Goal: Contribute content: Add original content to the website for others to see

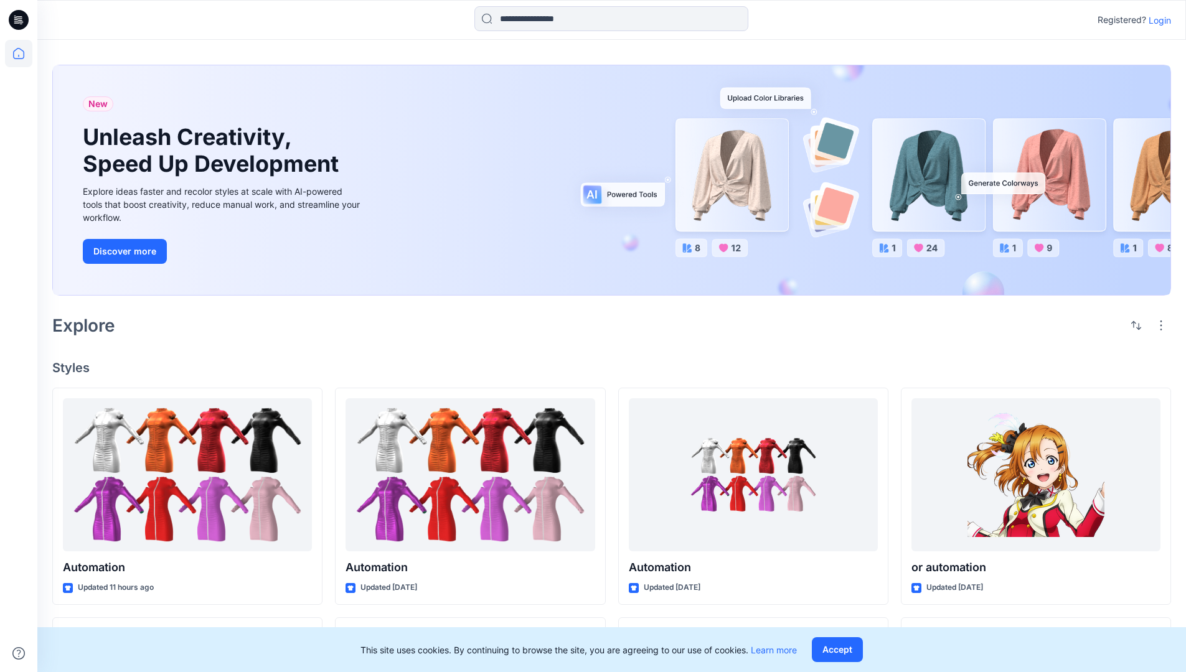
click at [1156, 20] on p "Login" at bounding box center [1159, 20] width 22 height 13
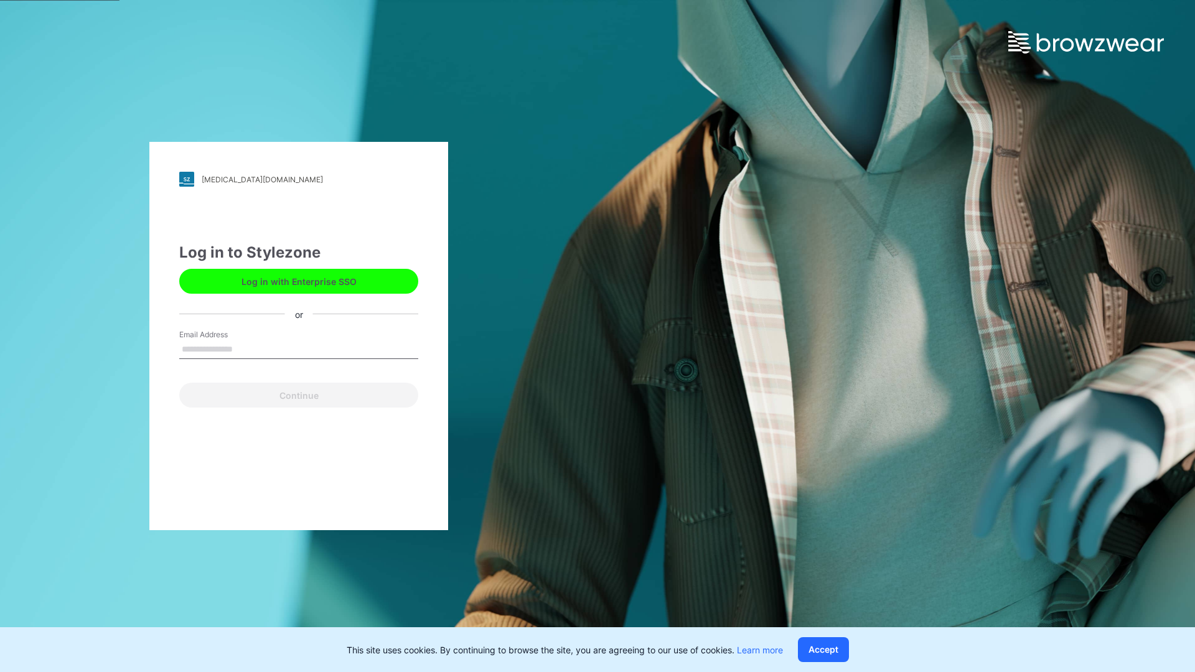
click at [246, 349] on input "Email Address" at bounding box center [298, 349] width 239 height 19
type input "**********"
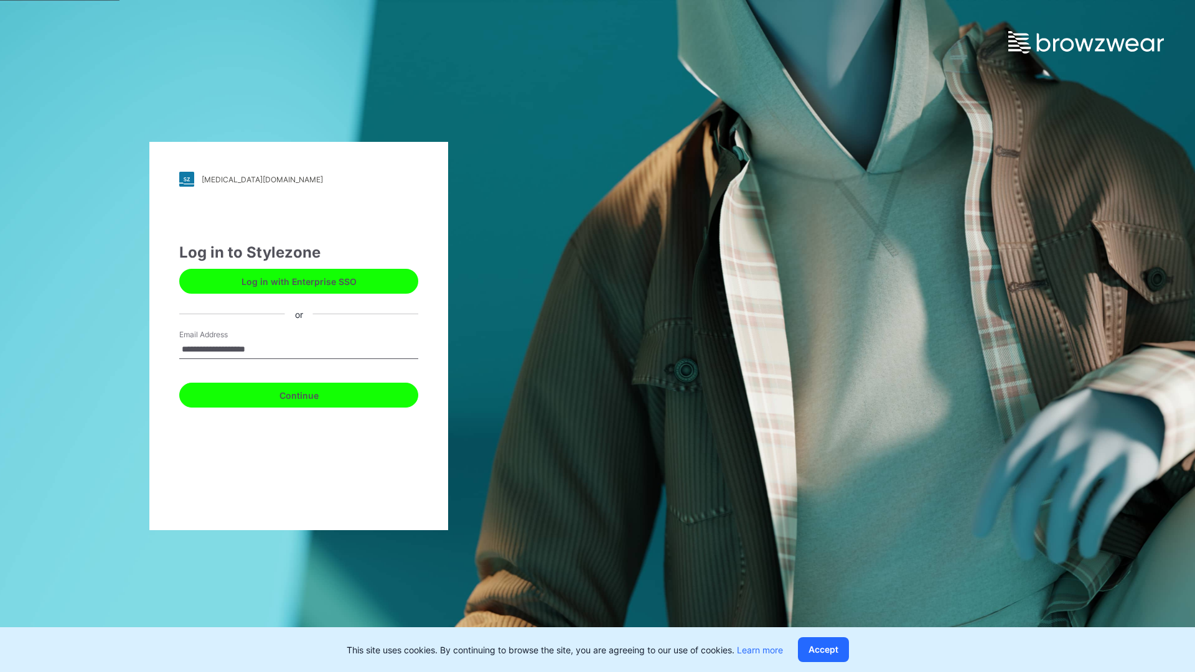
click at [312, 393] on button "Continue" at bounding box center [298, 395] width 239 height 25
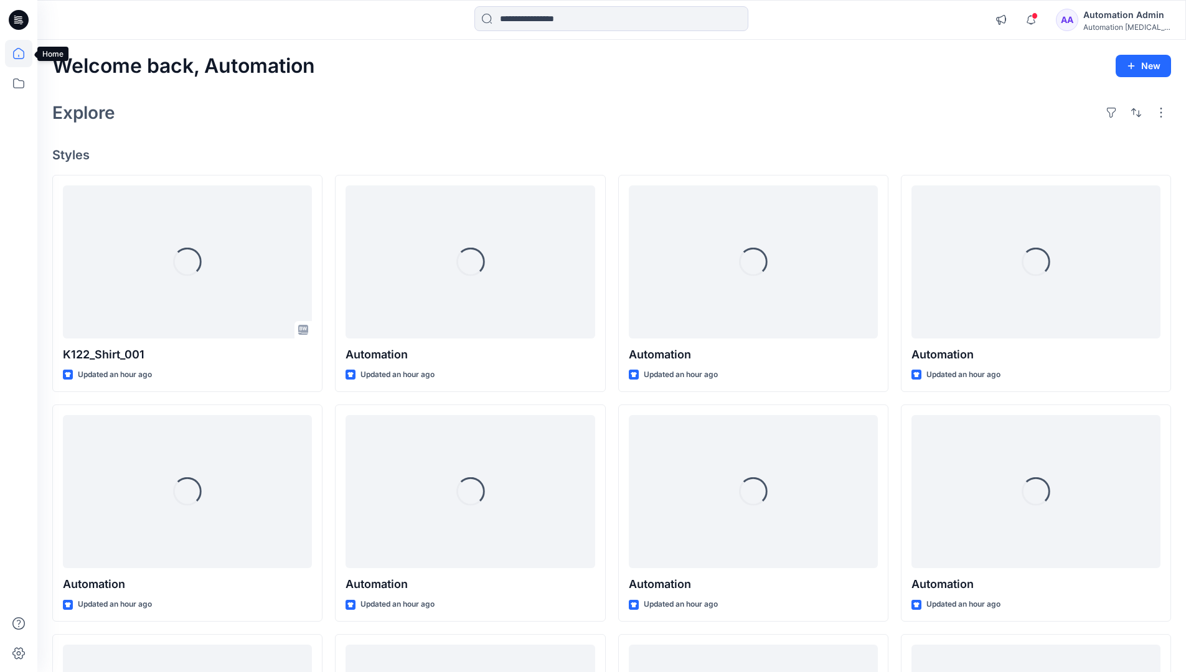
click at [24, 54] on icon at bounding box center [18, 53] width 11 height 11
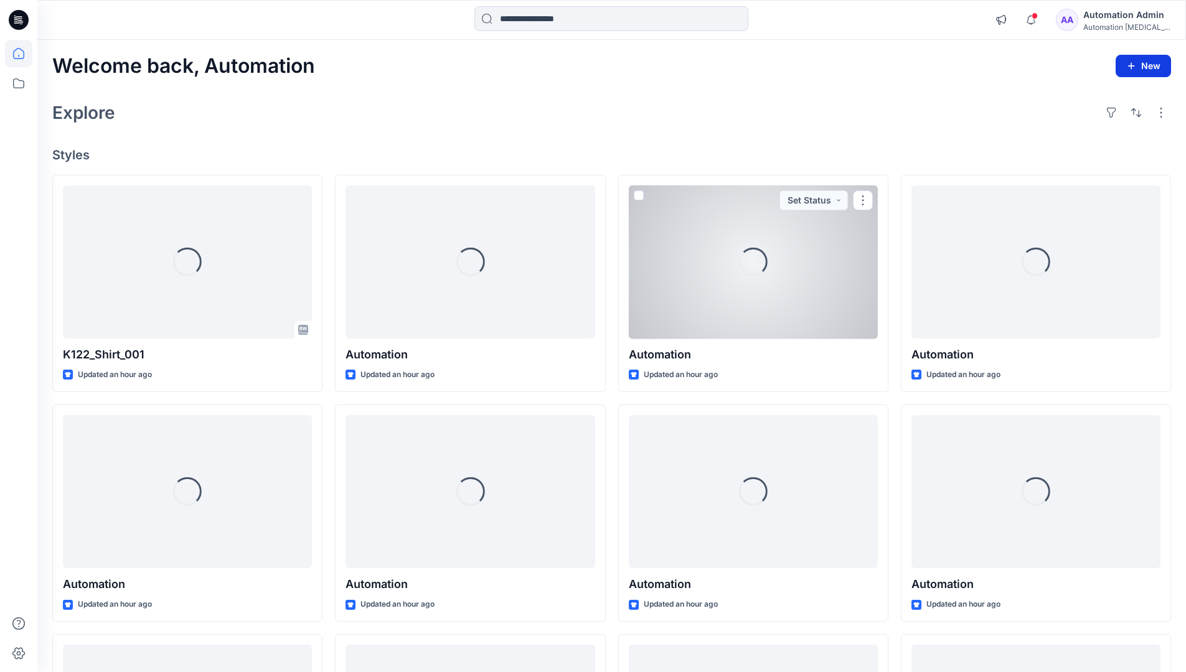
click at [1149, 63] on button "New" at bounding box center [1142, 66] width 55 height 22
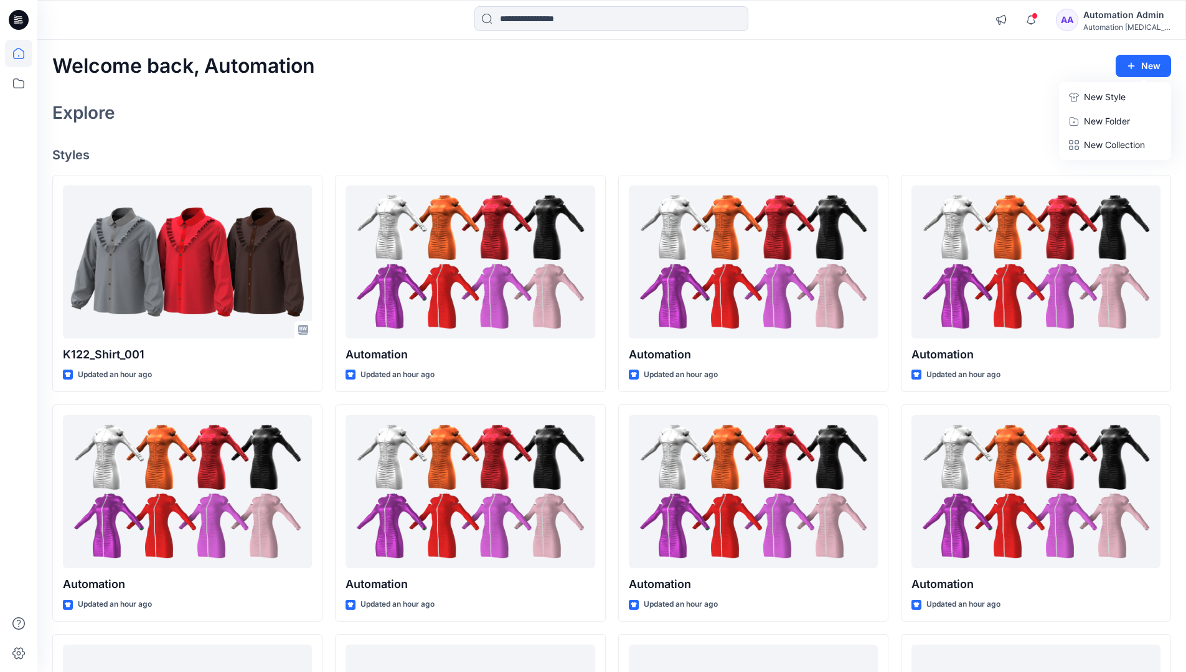
click at [1095, 93] on p "New Style" at bounding box center [1105, 97] width 42 height 15
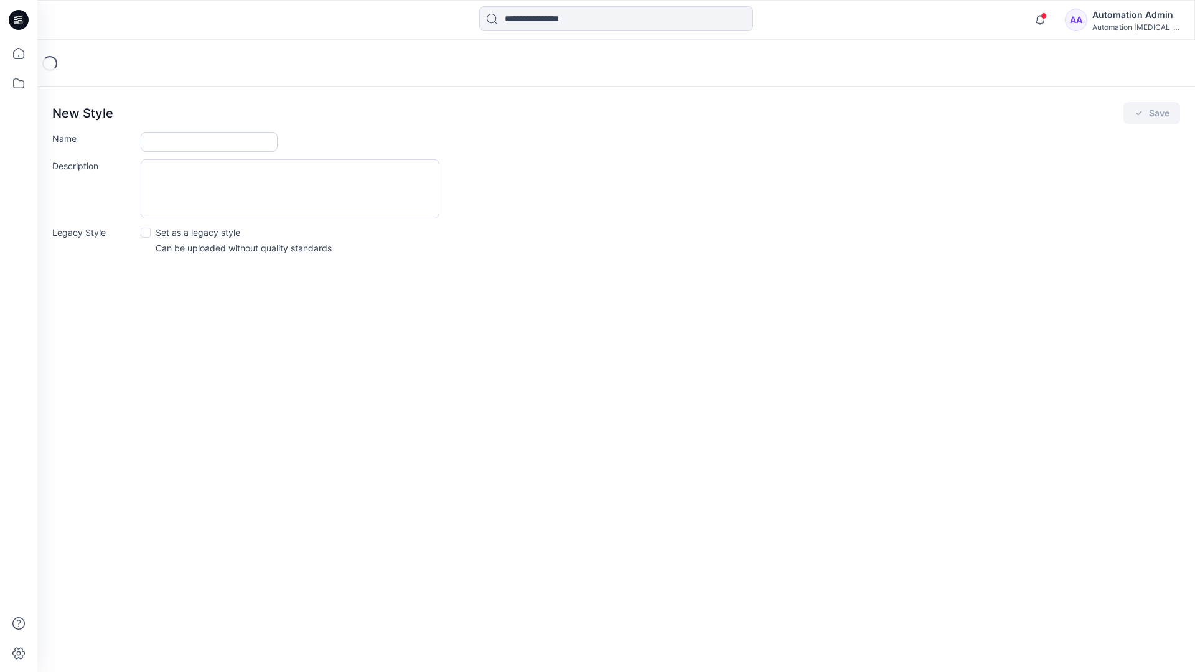
click at [174, 144] on input "Name" at bounding box center [209, 142] width 137 height 20
type input "**********"
click at [145, 232] on span at bounding box center [146, 233] width 10 height 10
click at [1151, 113] on button "Save" at bounding box center [1151, 113] width 57 height 22
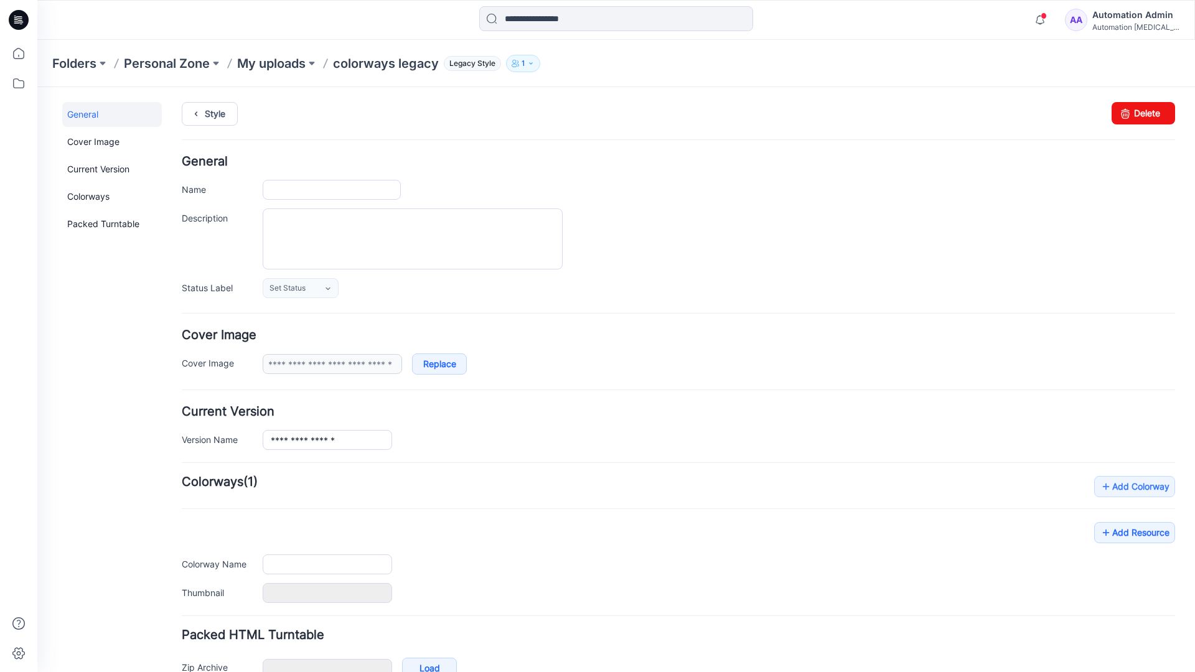
type input "**********"
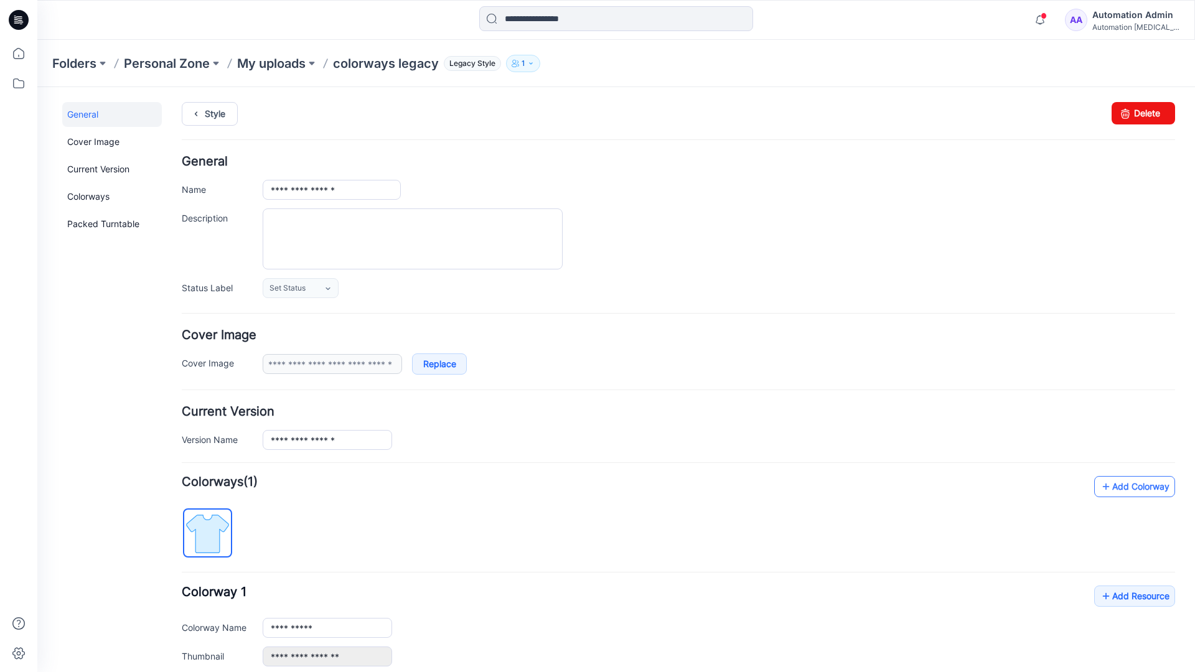
click at [1117, 491] on link "Add Colorway" at bounding box center [1134, 486] width 81 height 21
click at [1115, 487] on link "Add Colorway" at bounding box center [1134, 486] width 81 height 21
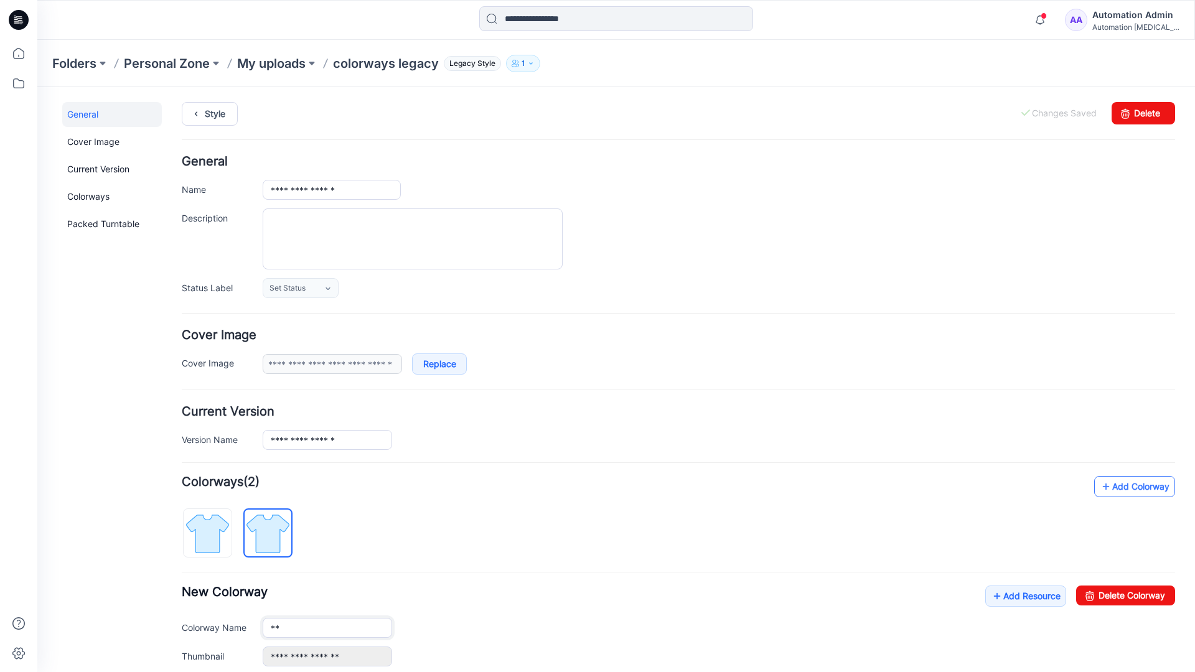
type input "**********"
click at [278, 532] on img at bounding box center [268, 533] width 47 height 47
click at [309, 630] on input "**********" at bounding box center [327, 628] width 129 height 20
click at [327, 627] on input "**********" at bounding box center [327, 628] width 129 height 20
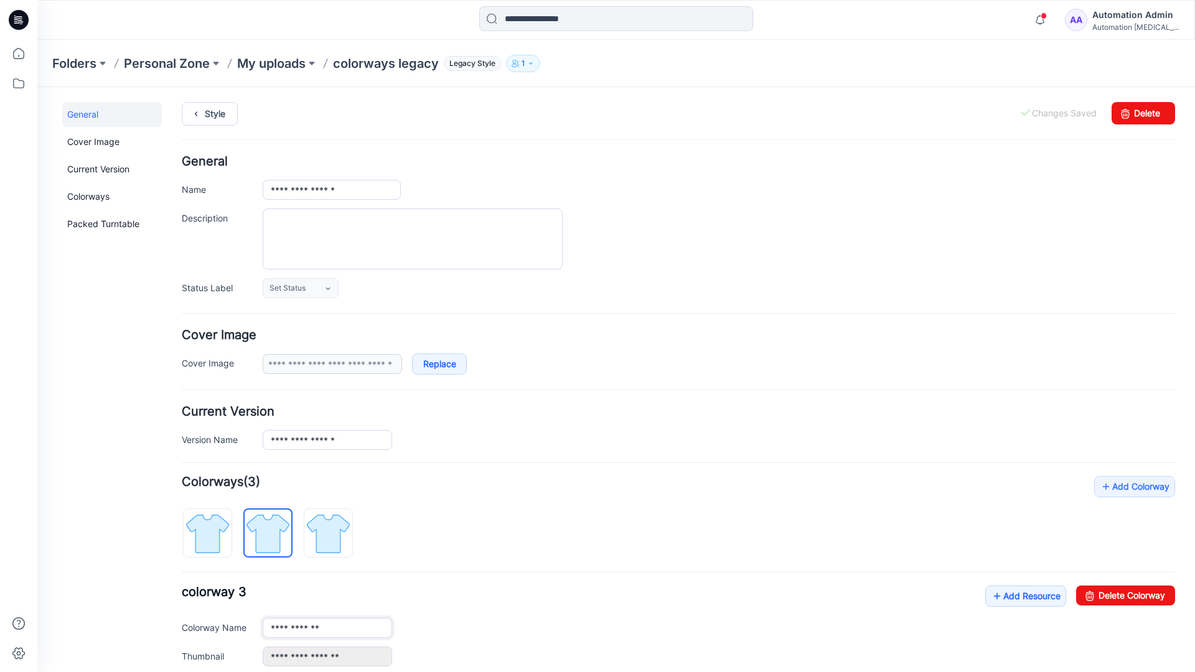
click at [327, 627] on input "**********" at bounding box center [327, 628] width 129 height 20
type input "*"
click at [220, 525] on img at bounding box center [207, 533] width 47 height 47
click at [1019, 598] on link "Add Resource" at bounding box center [1025, 596] width 81 height 21
type input "**********"
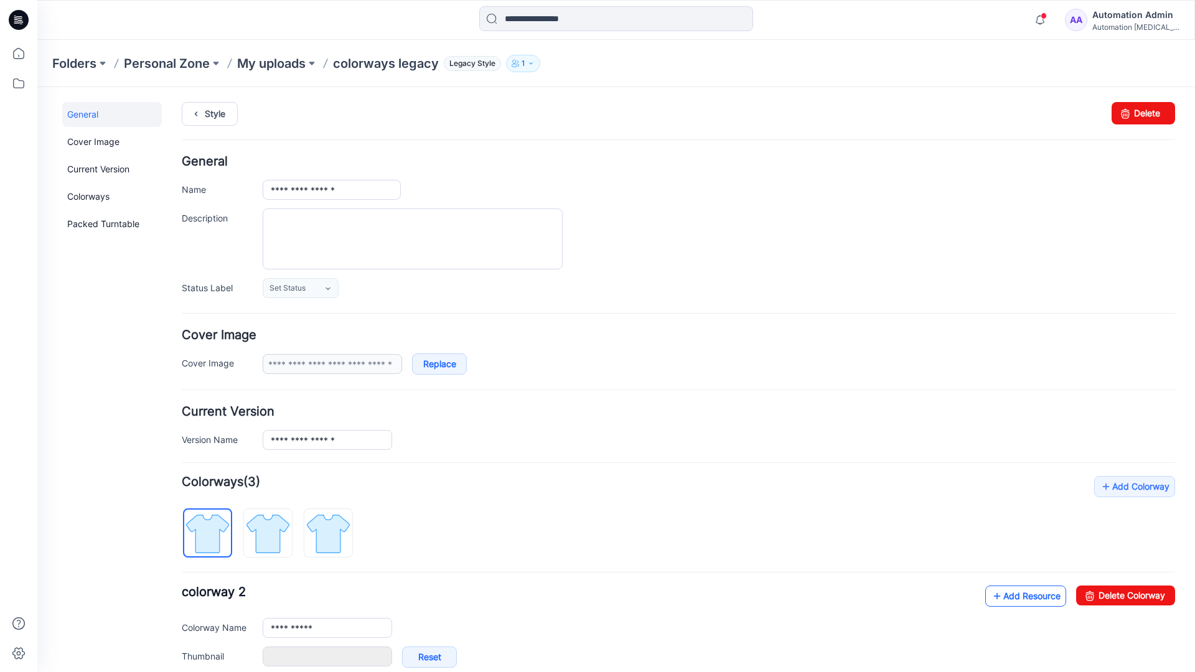
type input "**********"
click at [250, 657] on link at bounding box center [250, 657] width 10 height 10
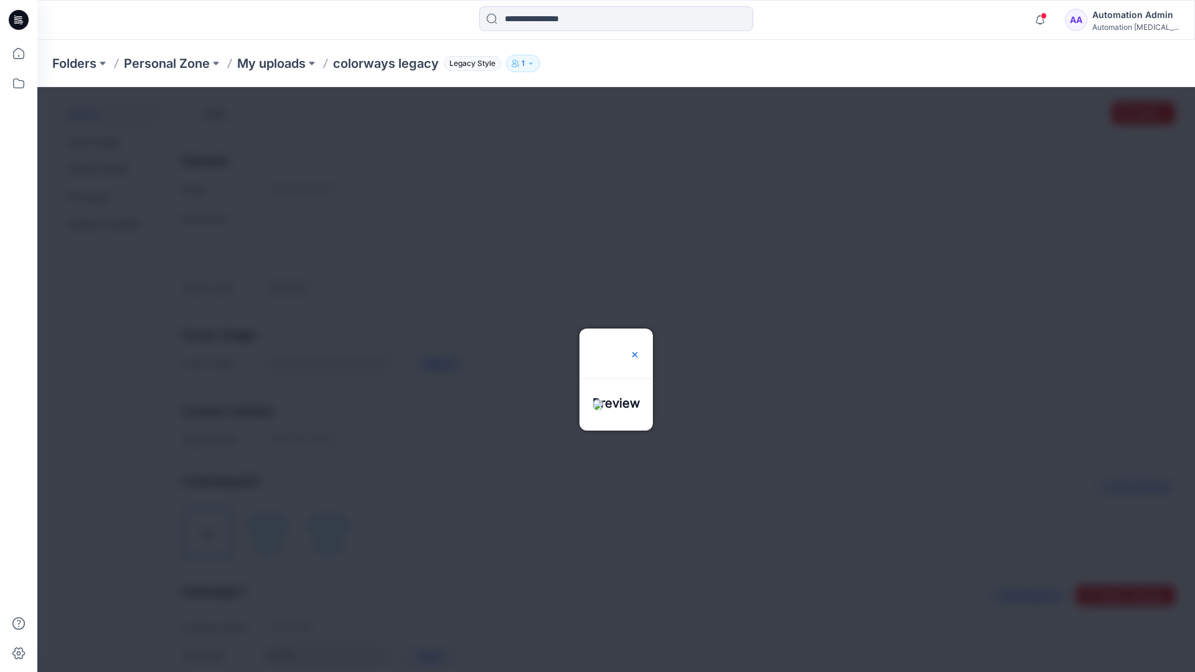
click at [640, 350] on img at bounding box center [635, 355] width 10 height 10
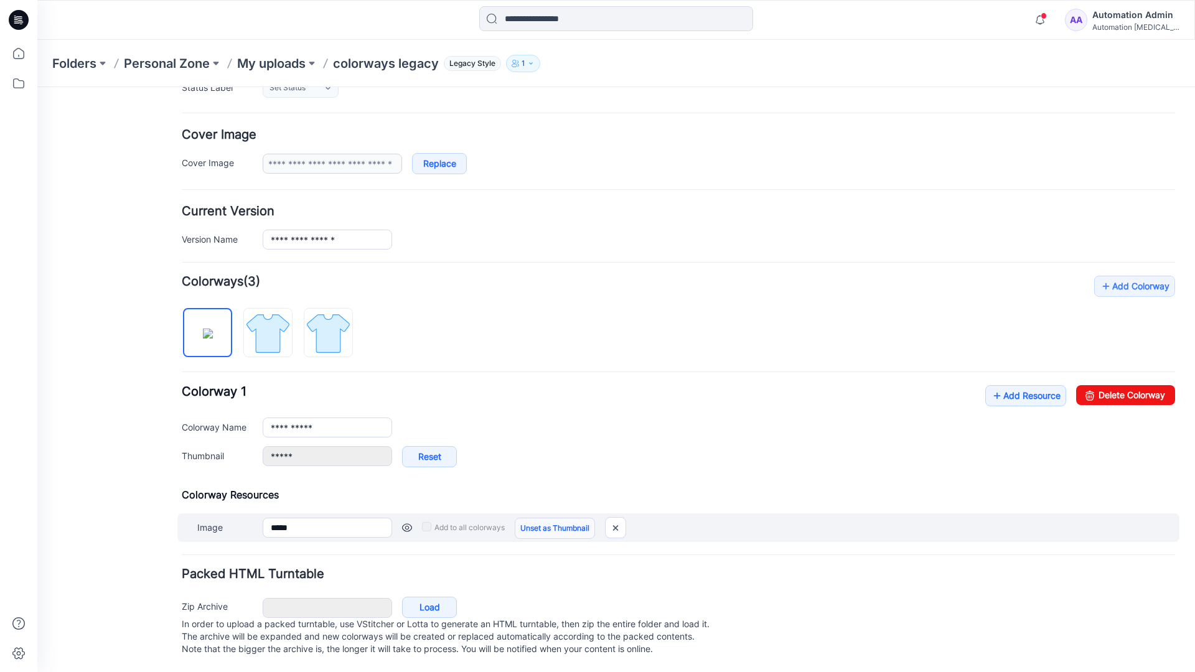
click at [550, 518] on link "Unset as Thumbnail" at bounding box center [555, 528] width 80 height 21
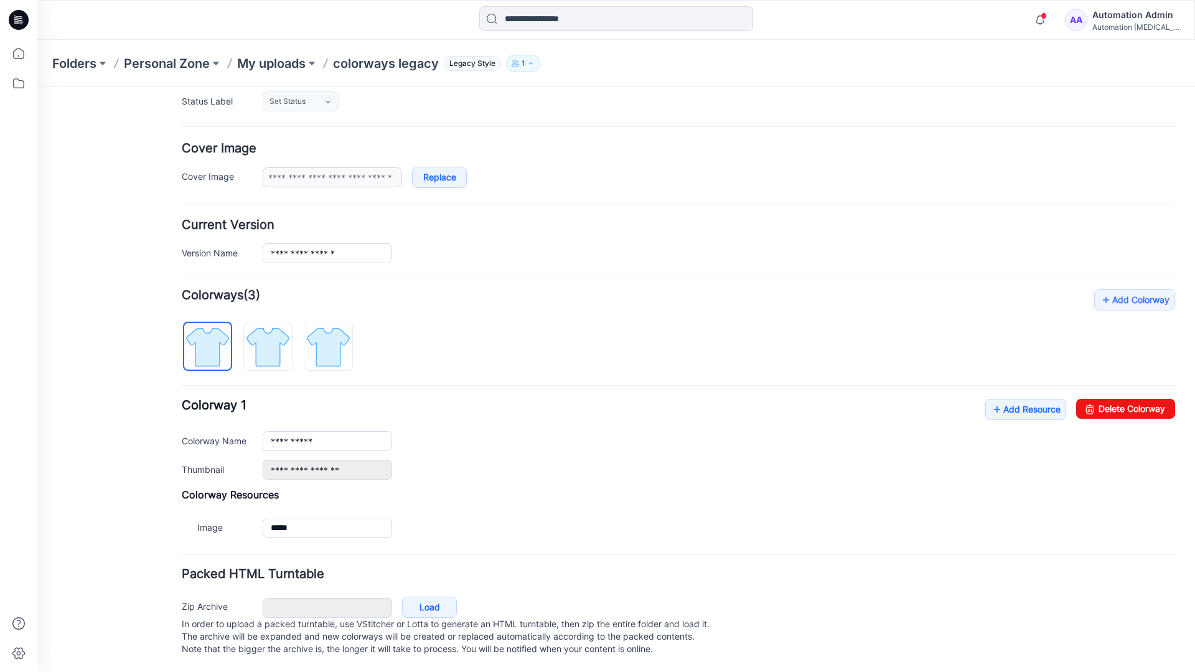
scroll to position [199, 0]
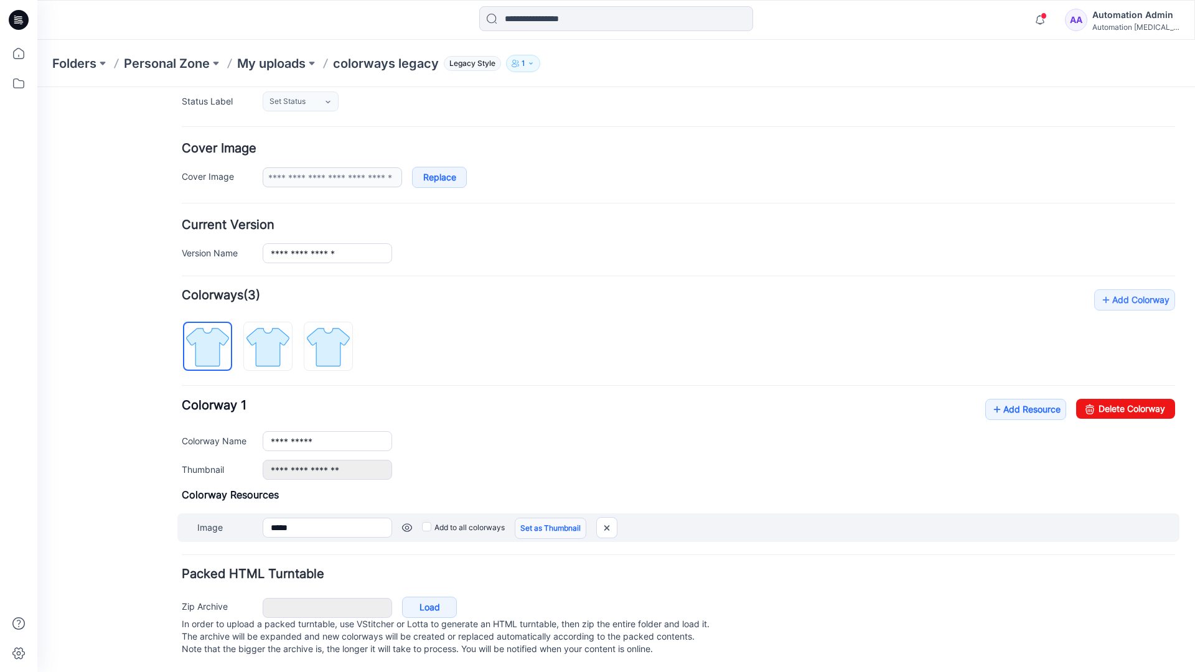
click at [532, 518] on link "Set as Thumbnail" at bounding box center [551, 528] width 72 height 21
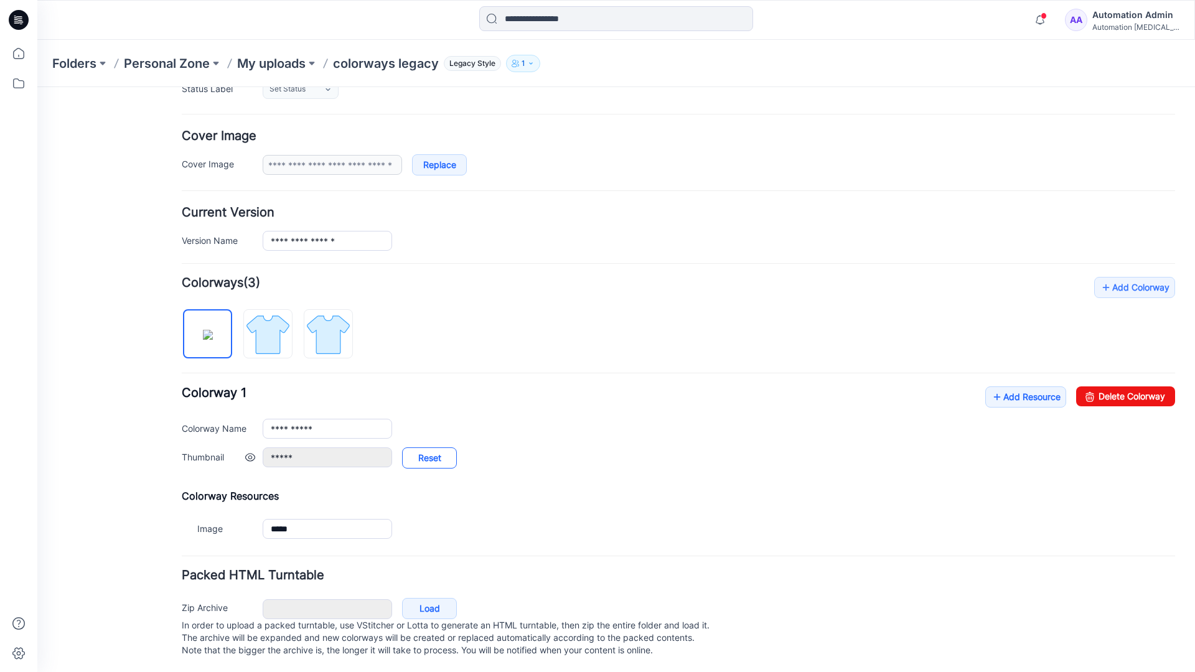
click at [429, 459] on link "Reset" at bounding box center [429, 457] width 55 height 21
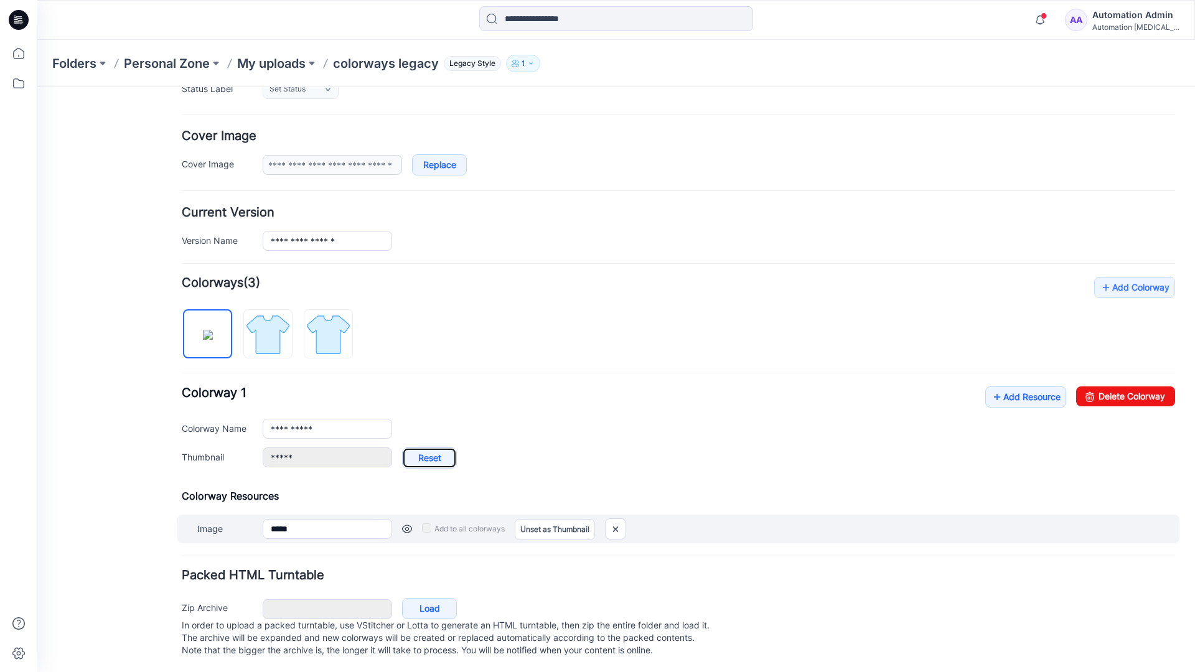
type input "**********"
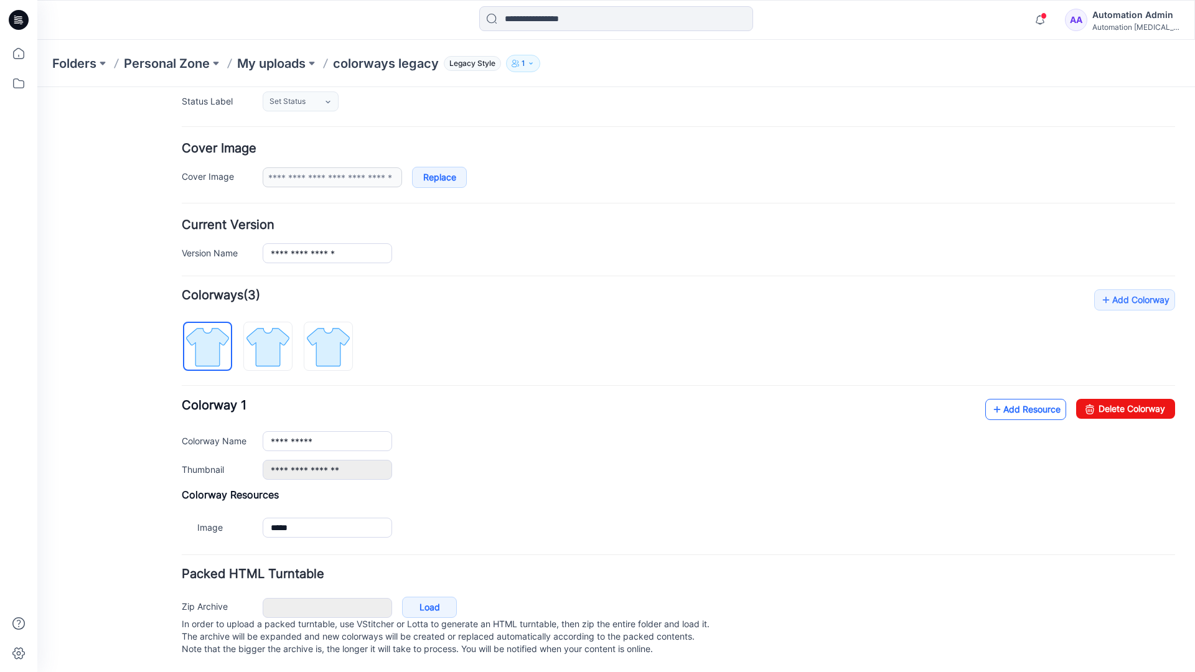
click at [1018, 399] on link "Add Resource" at bounding box center [1025, 409] width 81 height 21
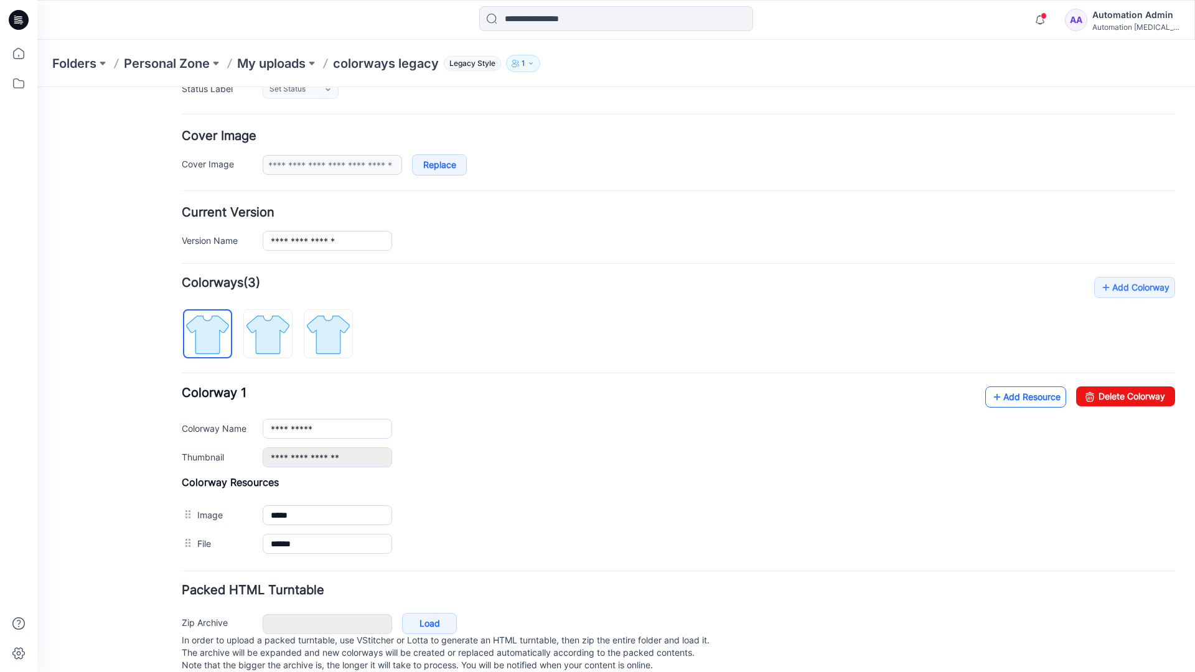
click at [1024, 397] on link "Add Resource" at bounding box center [1025, 396] width 81 height 21
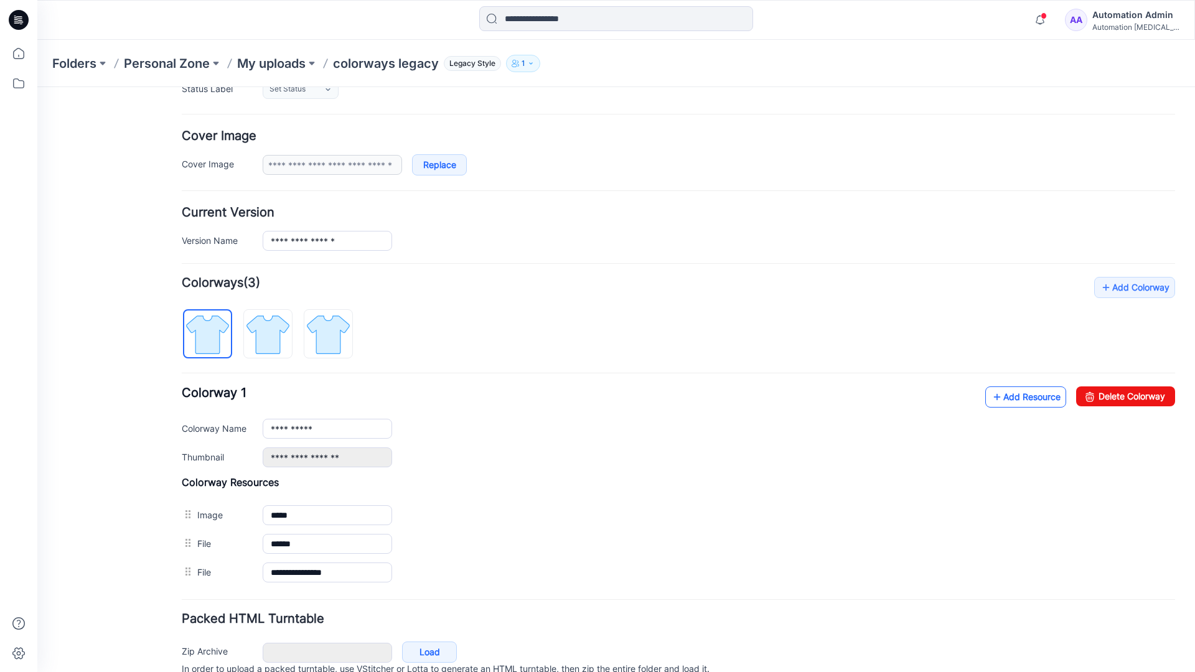
click at [1006, 397] on link "Add Resource" at bounding box center [1025, 396] width 81 height 21
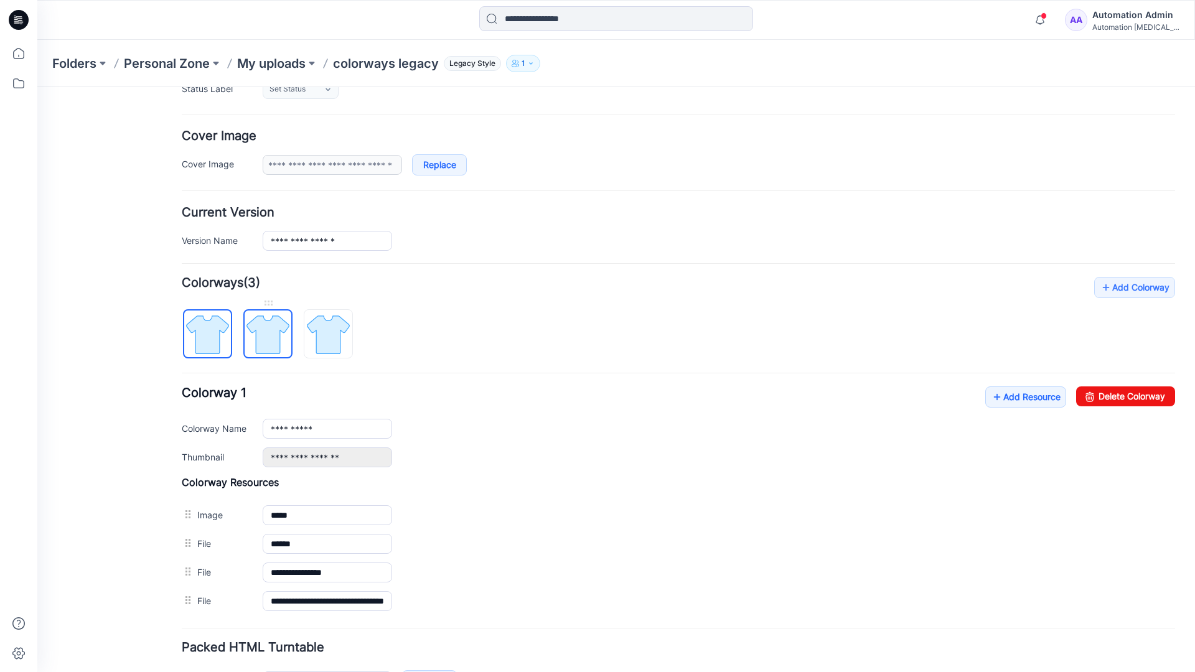
click at [279, 345] on img at bounding box center [268, 334] width 47 height 47
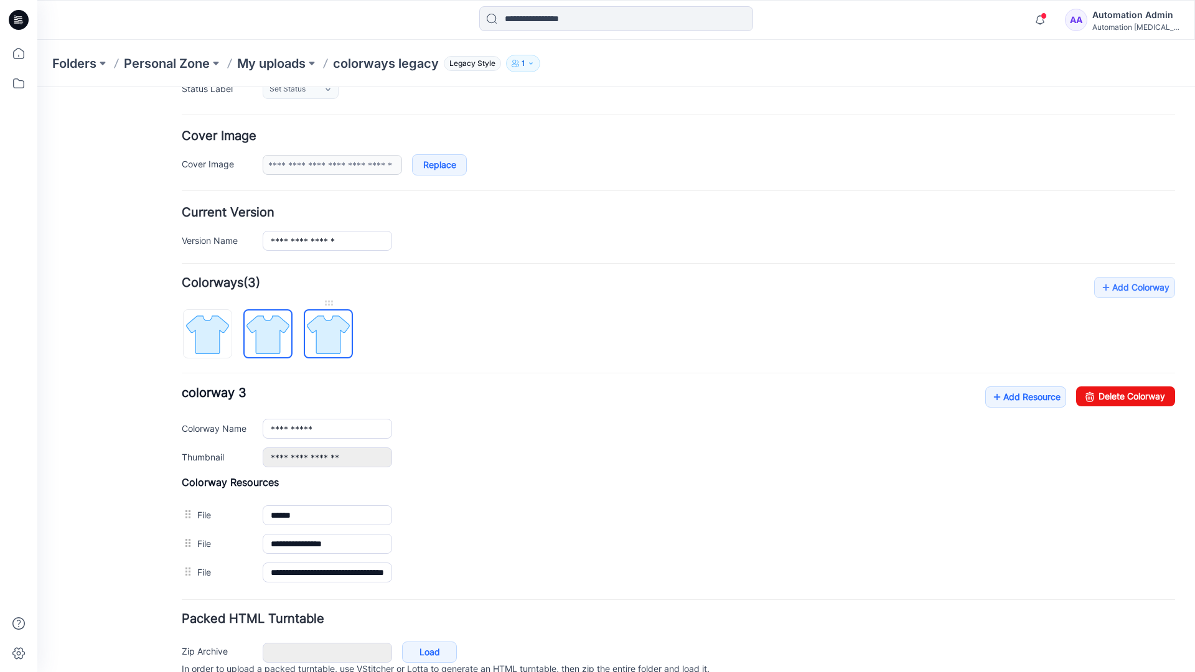
click at [343, 348] on img at bounding box center [328, 334] width 47 height 47
click at [281, 345] on img at bounding box center [268, 334] width 47 height 47
click at [224, 348] on img at bounding box center [207, 334] width 47 height 47
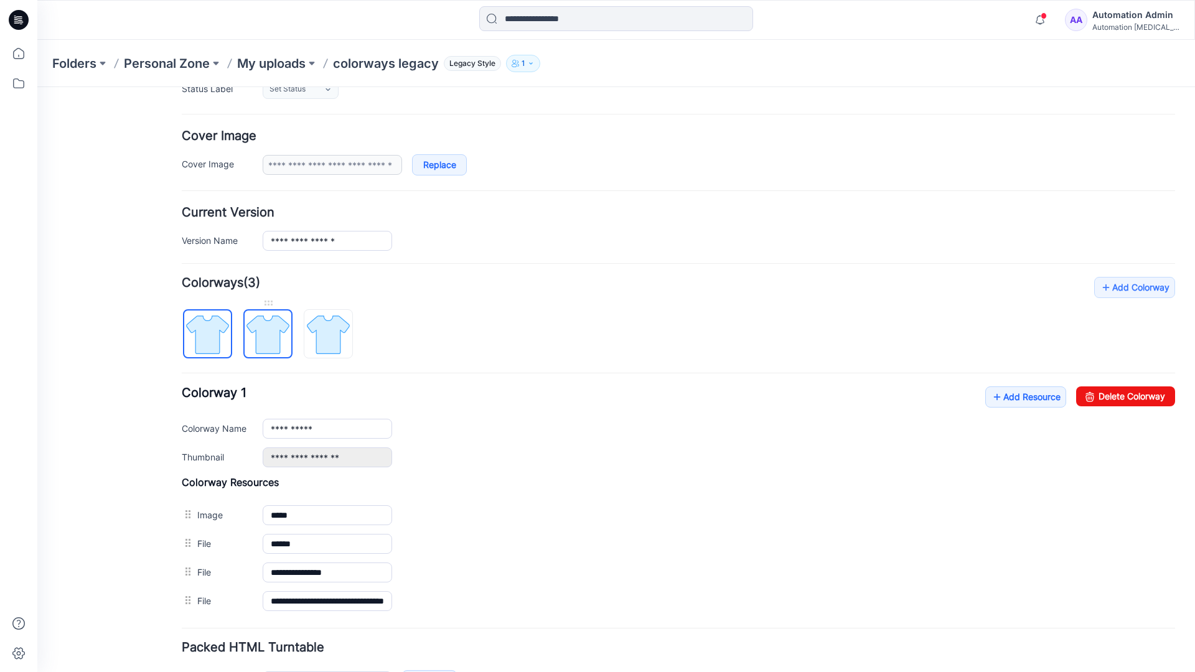
click at [263, 333] on img at bounding box center [268, 334] width 47 height 47
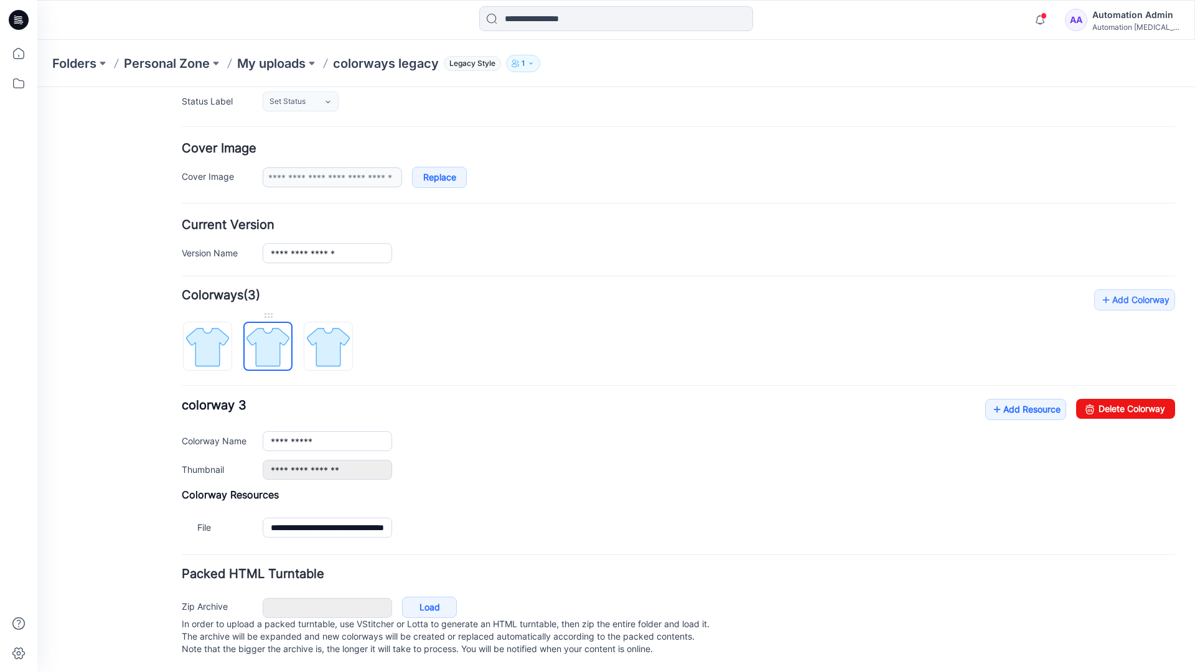
scroll to position [137, 0]
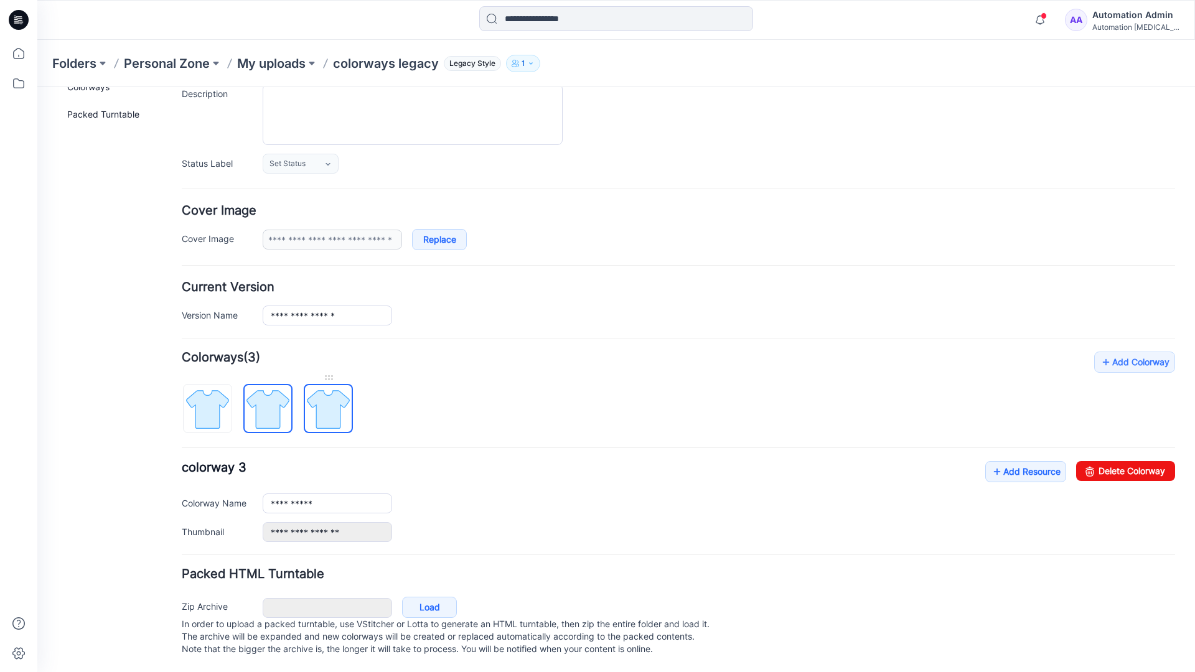
click at [328, 396] on img at bounding box center [328, 409] width 47 height 47
click at [263, 396] on img at bounding box center [268, 409] width 47 height 47
click at [322, 396] on img at bounding box center [328, 409] width 47 height 47
click at [268, 400] on img at bounding box center [268, 409] width 47 height 47
click at [216, 403] on img at bounding box center [207, 409] width 47 height 47
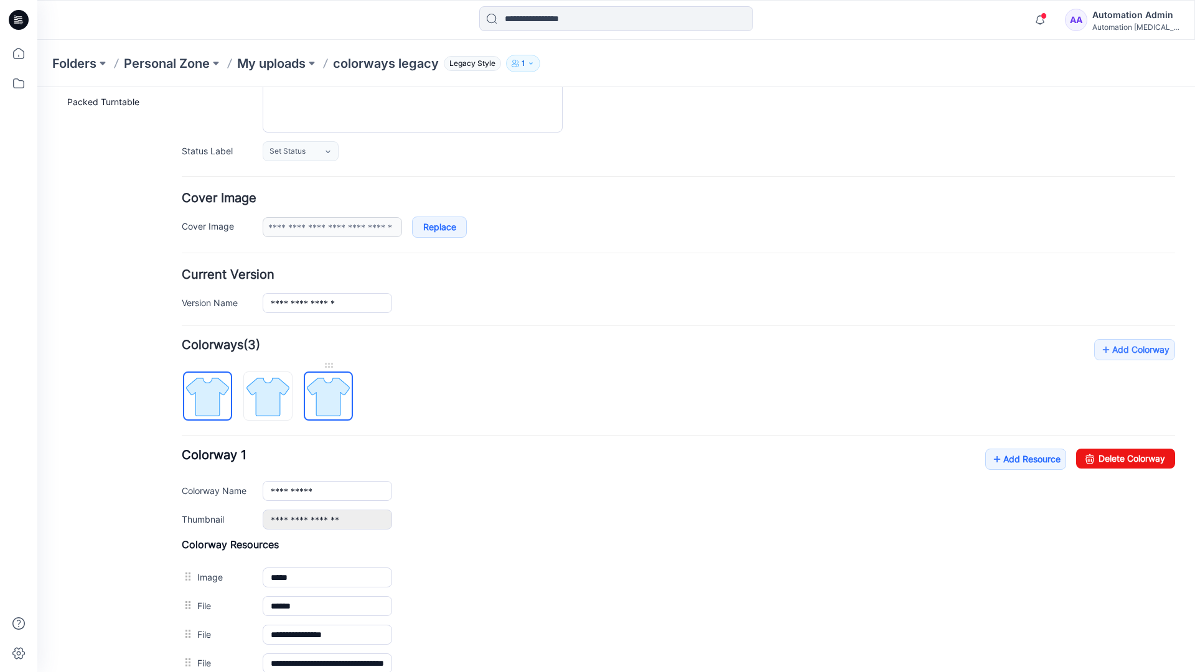
click at [326, 396] on img at bounding box center [328, 396] width 47 height 47
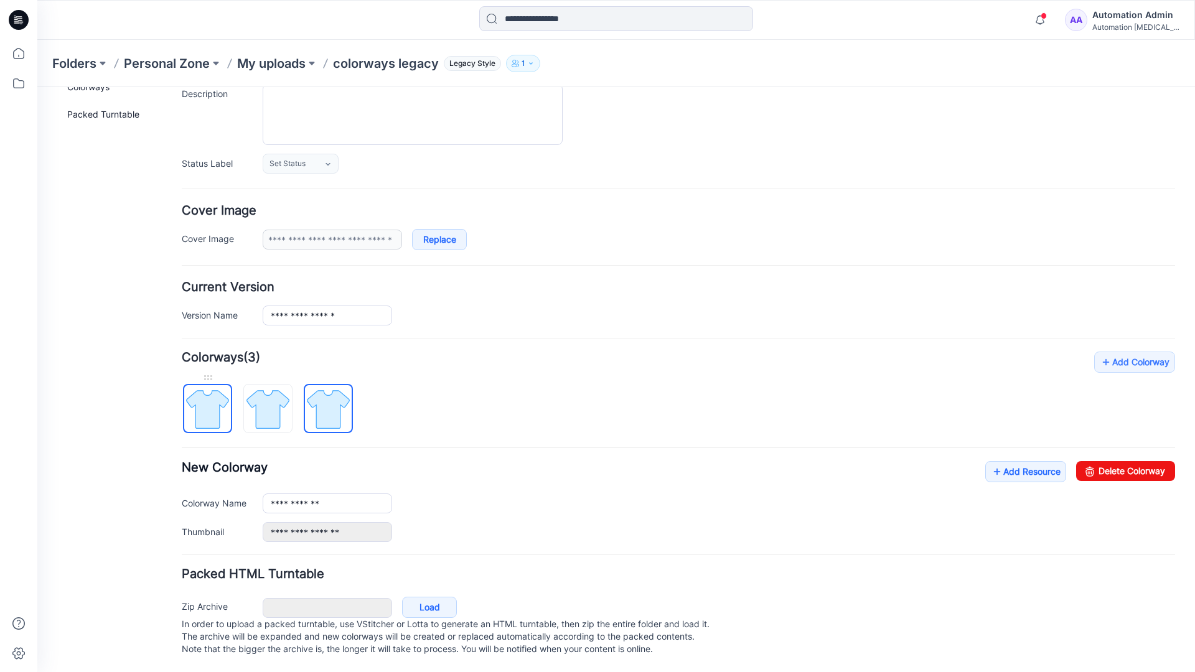
click at [220, 396] on img at bounding box center [207, 409] width 47 height 47
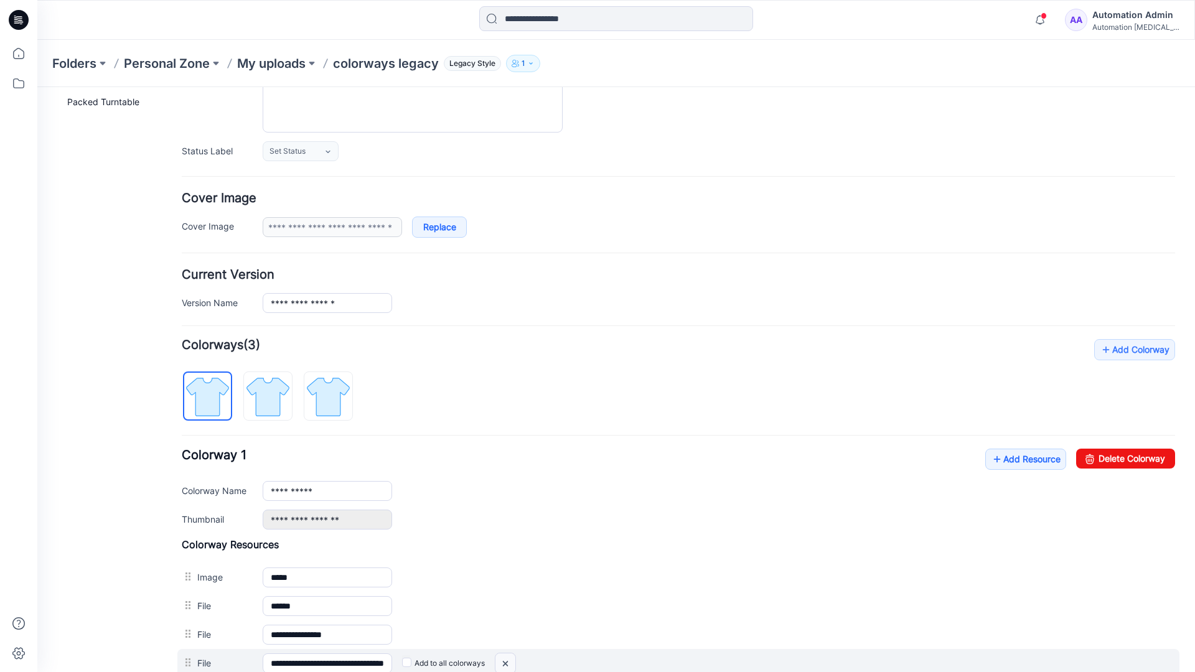
click at [37, 87] on img at bounding box center [37, 87] width 0 height 0
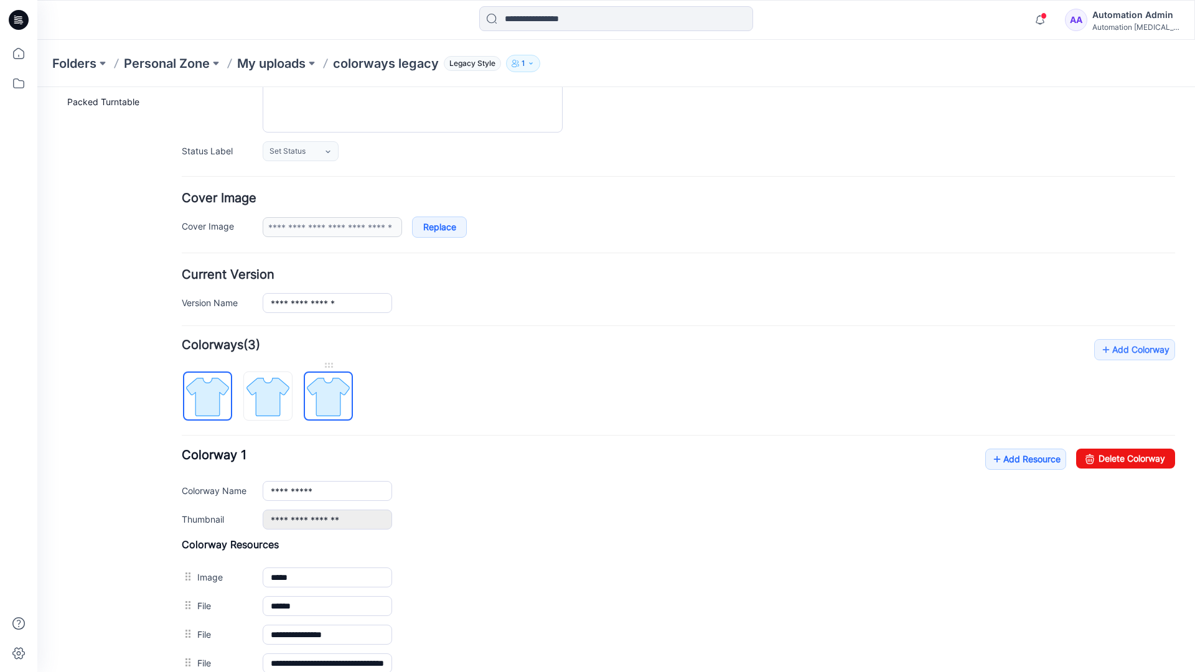
click at [327, 400] on img at bounding box center [328, 396] width 47 height 47
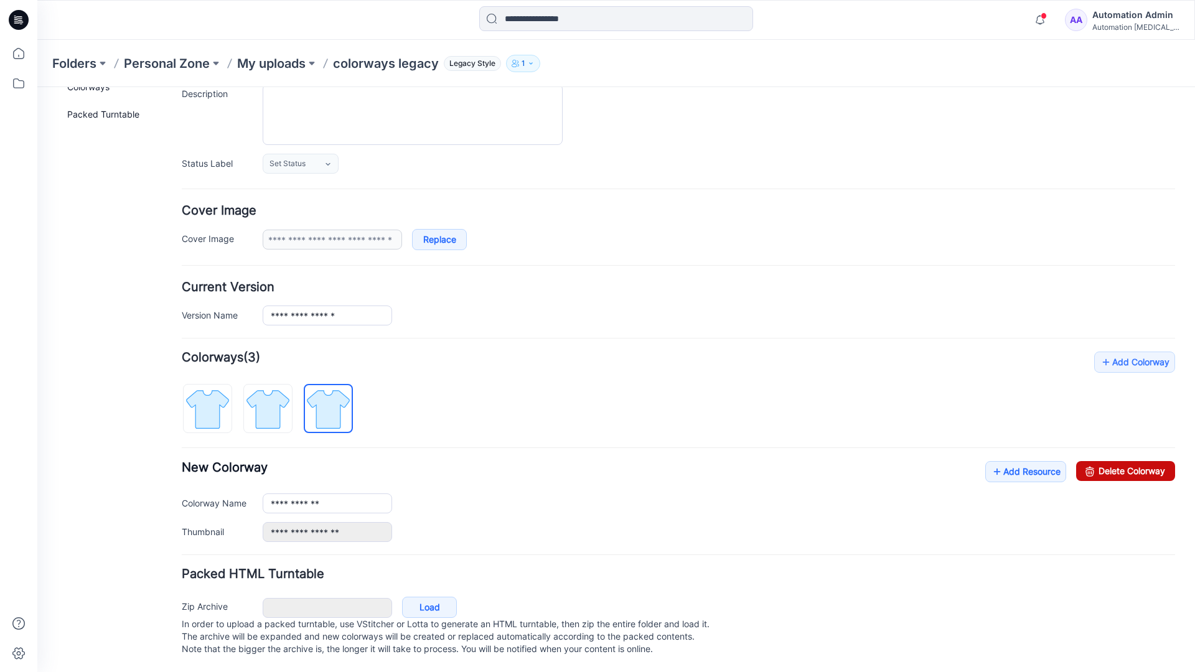
click at [1098, 461] on link "Delete Colorway" at bounding box center [1125, 471] width 99 height 20
click at [287, 390] on img at bounding box center [268, 409] width 47 height 47
click at [1136, 461] on link "Delete Colorway" at bounding box center [1125, 471] width 99 height 20
type input "**********"
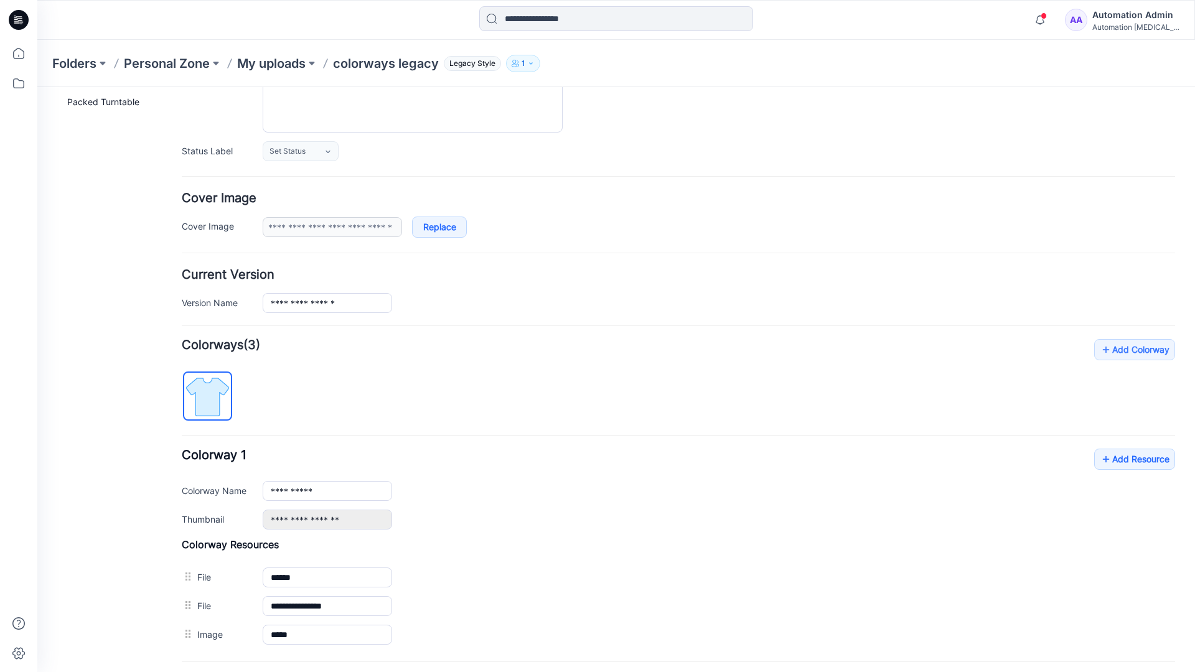
scroll to position [0, 0]
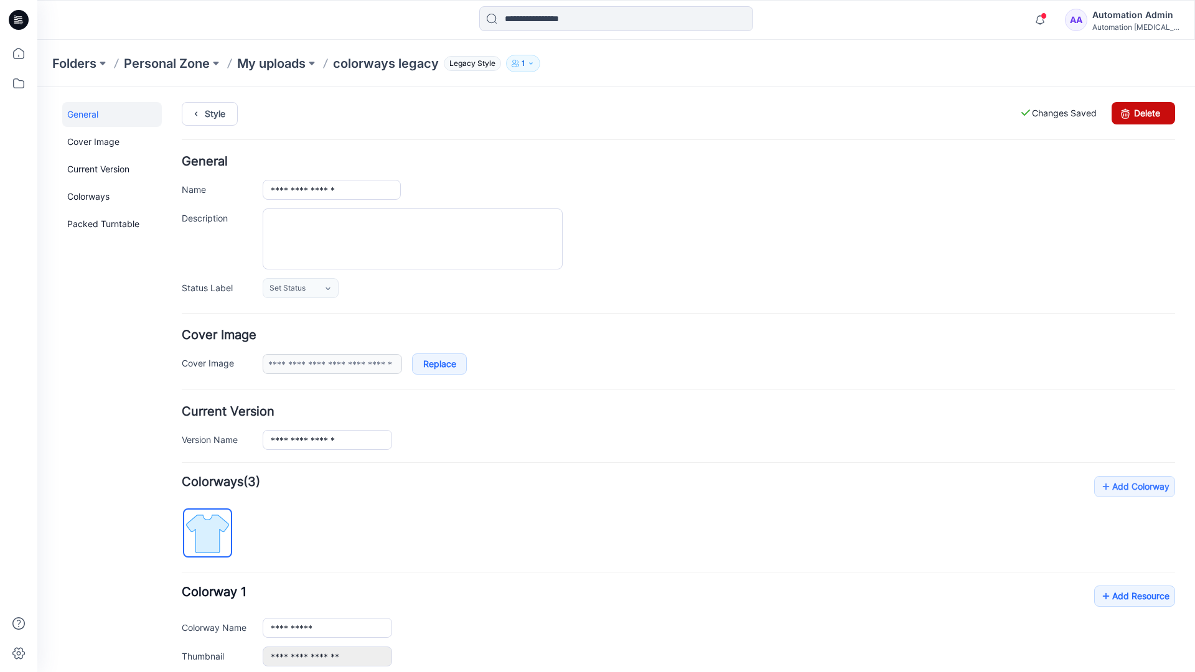
click at [1143, 113] on link "Delete" at bounding box center [1143, 113] width 63 height 22
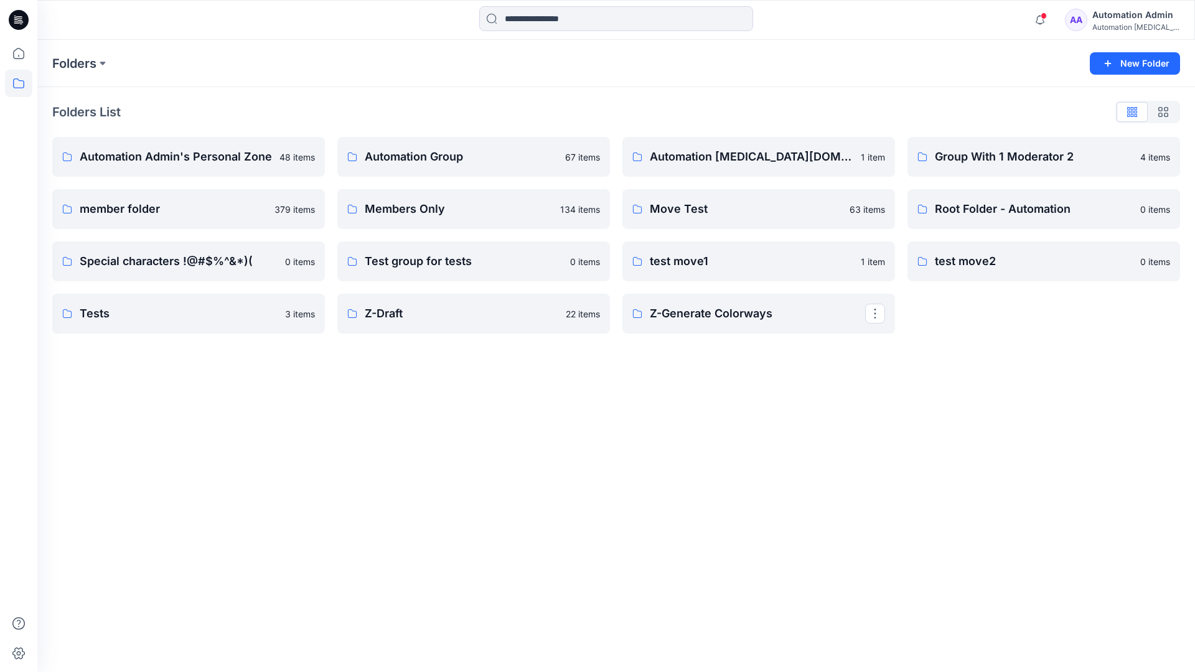
click at [1118, 19] on div "Automation Admin" at bounding box center [1135, 14] width 87 height 15
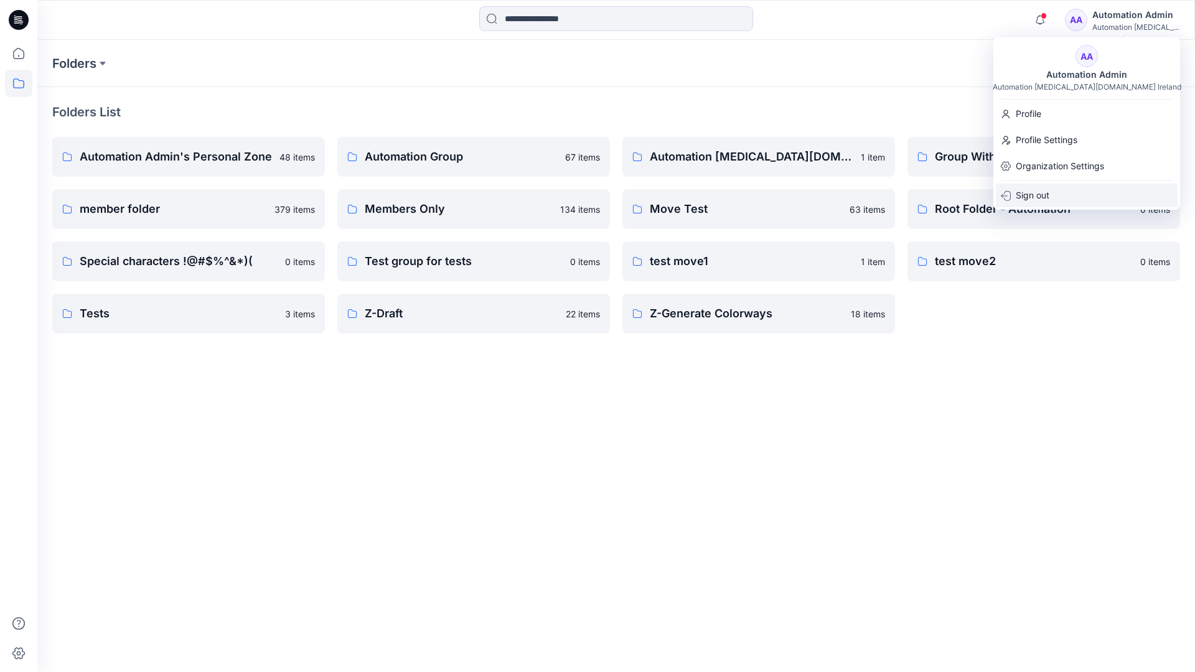
click at [1036, 202] on p "Sign out" at bounding box center [1033, 196] width 34 height 24
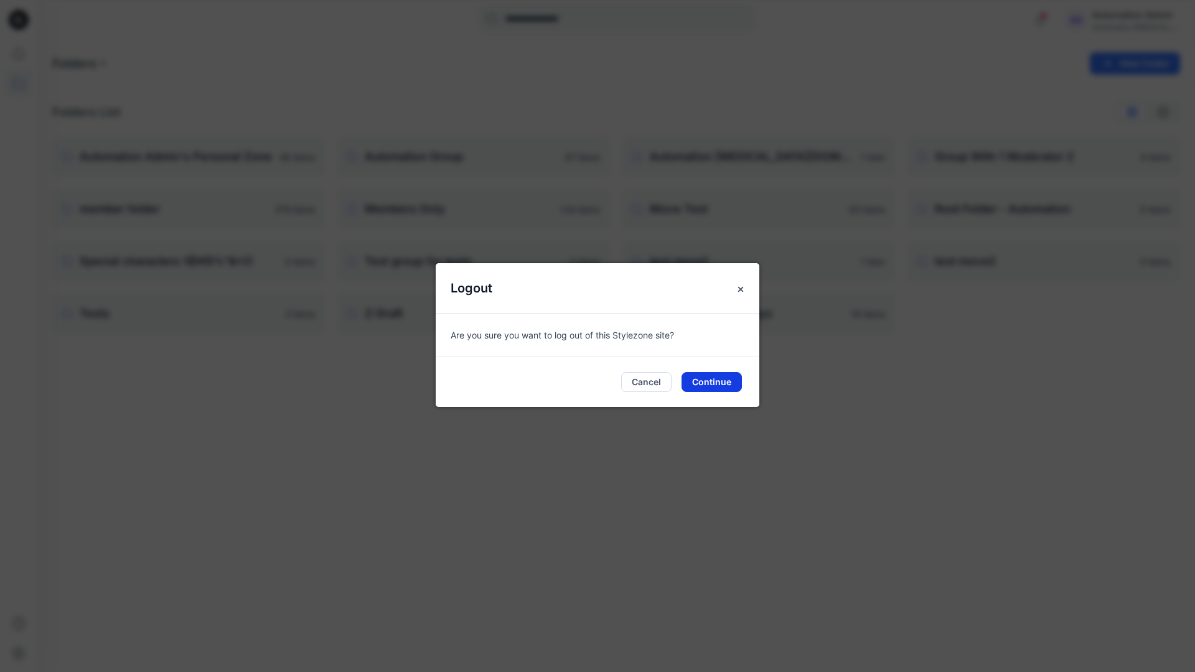
click at [724, 376] on button "Continue" at bounding box center [711, 382] width 60 height 20
